Goal: Check status

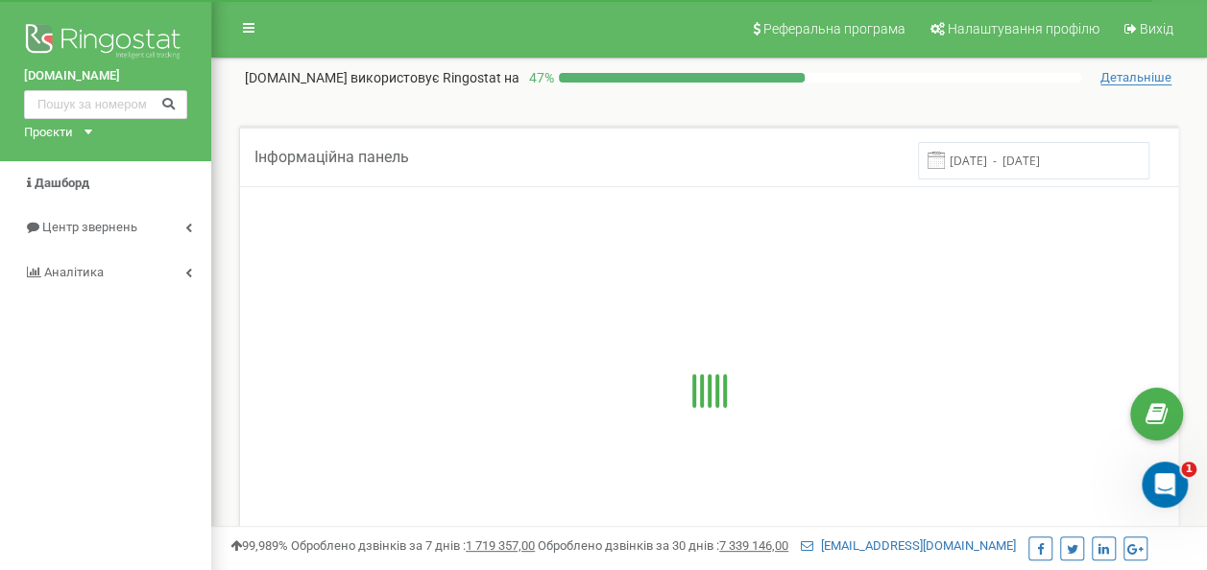
click at [69, 132] on div "Проєкти" at bounding box center [48, 133] width 49 height 18
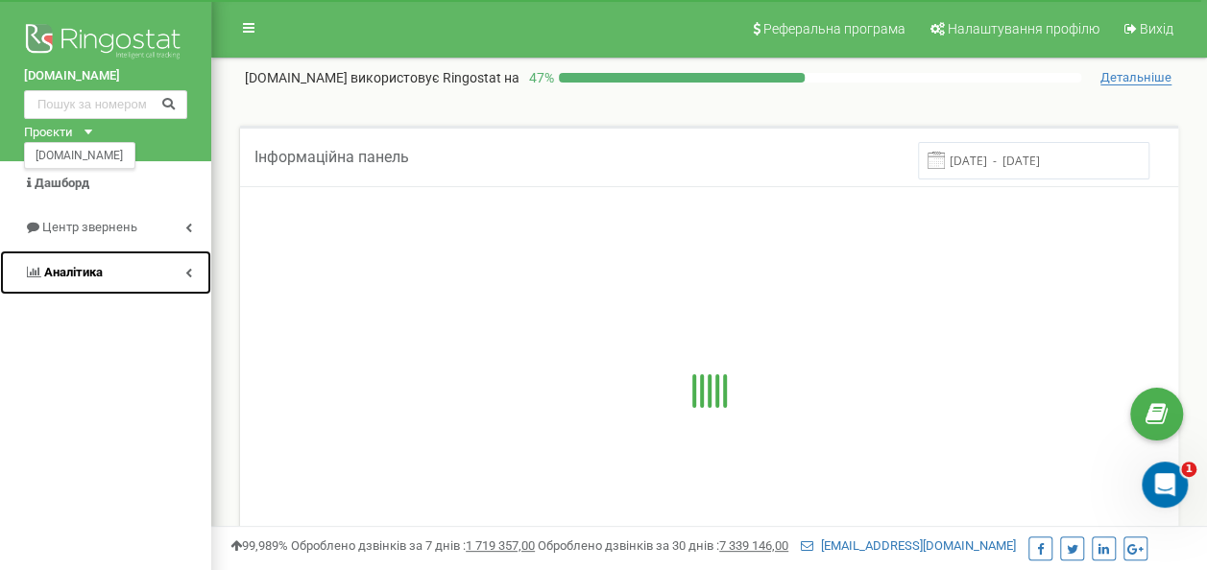
click at [180, 277] on link "Аналiтика" at bounding box center [105, 273] width 211 height 45
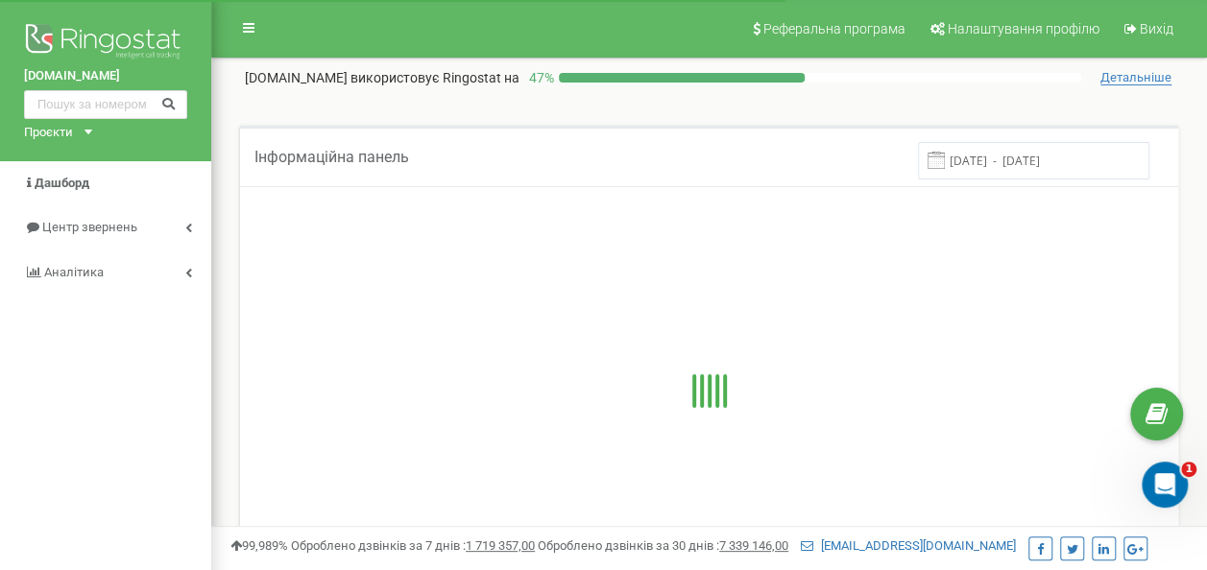
click at [945, 160] on span at bounding box center [935, 160] width 17 height 17
click at [978, 167] on input "[DATE] - [DATE]" at bounding box center [1033, 160] width 231 height 37
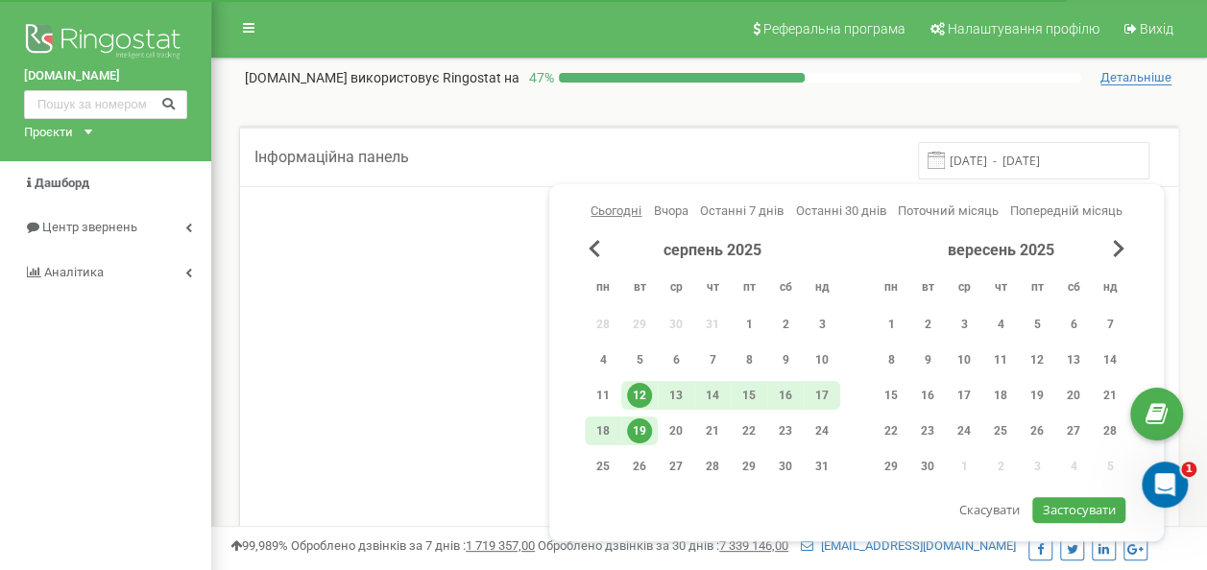
click at [632, 204] on span "Сьогодні" at bounding box center [615, 211] width 51 height 14
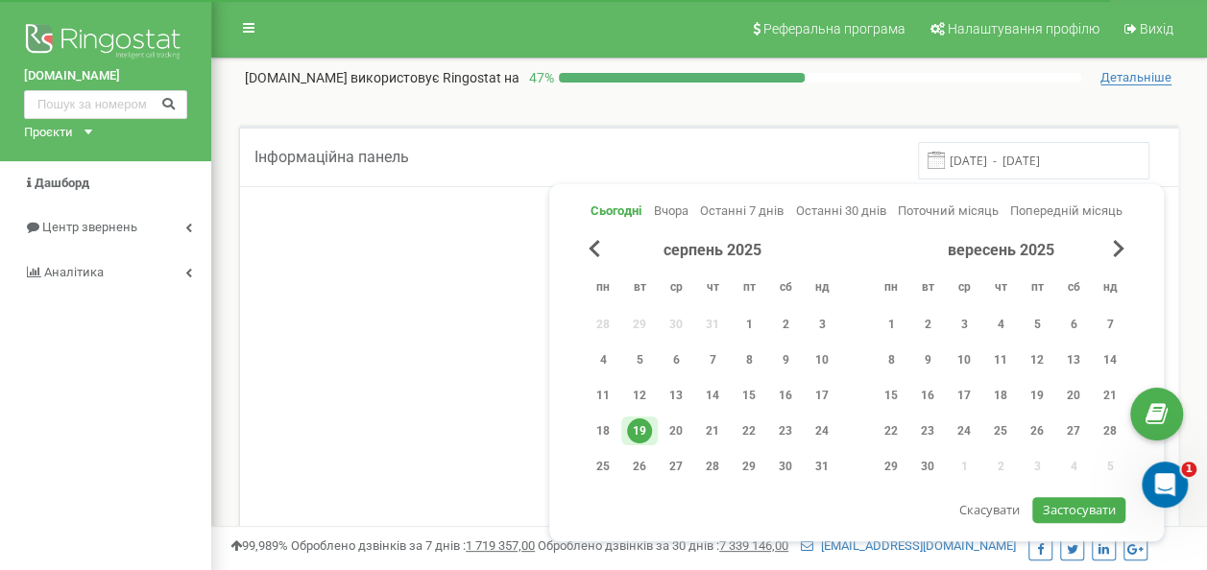
click at [1064, 501] on span "Застосувати" at bounding box center [1079, 509] width 73 height 17
type input "19.08.2025 - 19.08.2025"
